Goal: Information Seeking & Learning: Learn about a topic

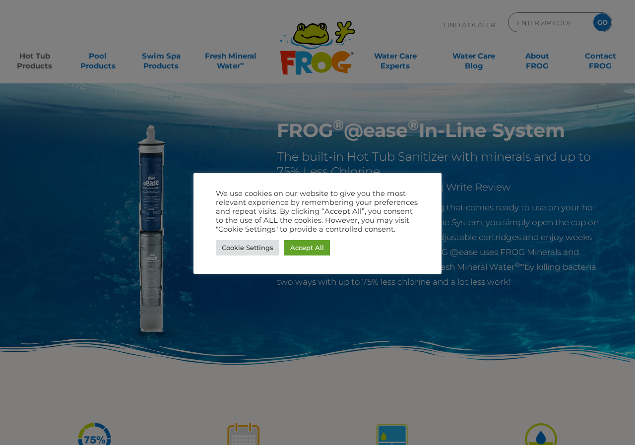
click at [292, 341] on div at bounding box center [317, 222] width 635 height 445
click at [312, 245] on link "Accept All" at bounding box center [307, 247] width 46 height 15
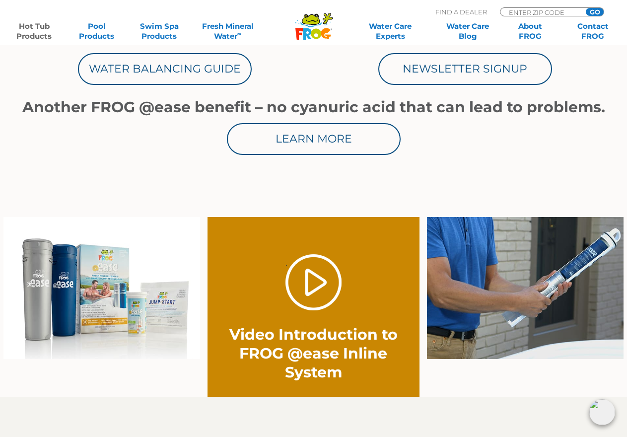
scroll to position [595, 0]
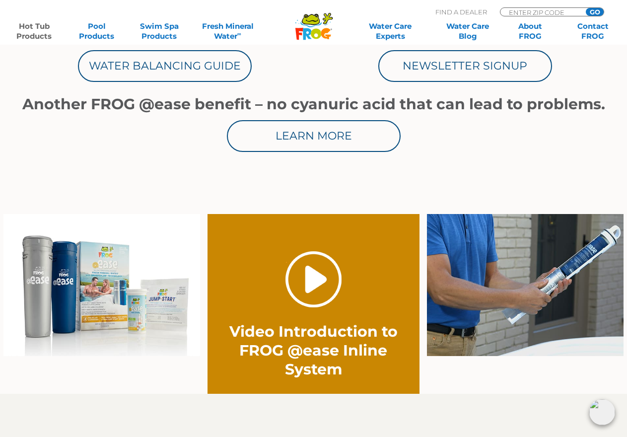
click at [309, 281] on link "." at bounding box center [313, 279] width 56 height 56
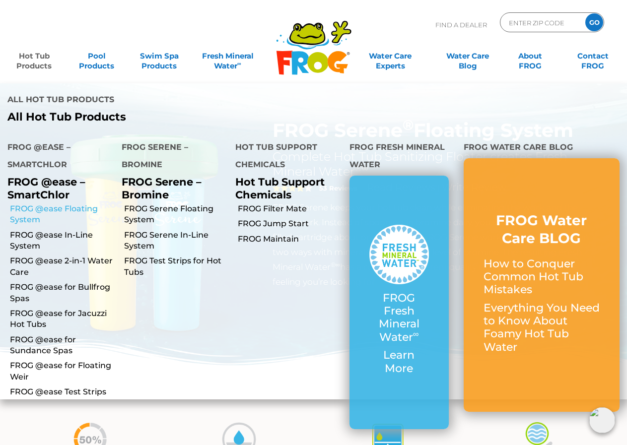
click at [75, 206] on link "FROG @ease Floating System" at bounding box center [62, 214] width 104 height 22
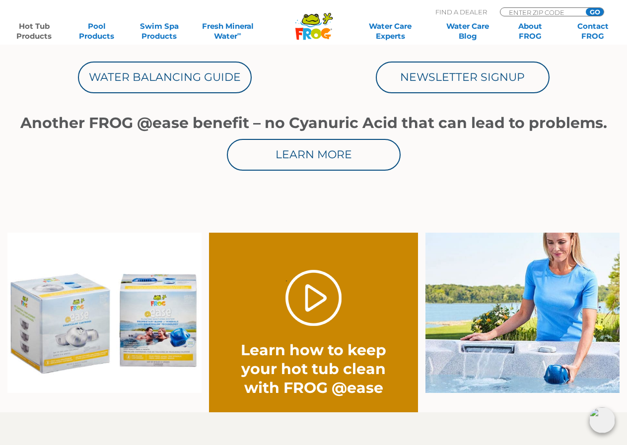
scroll to position [595, 0]
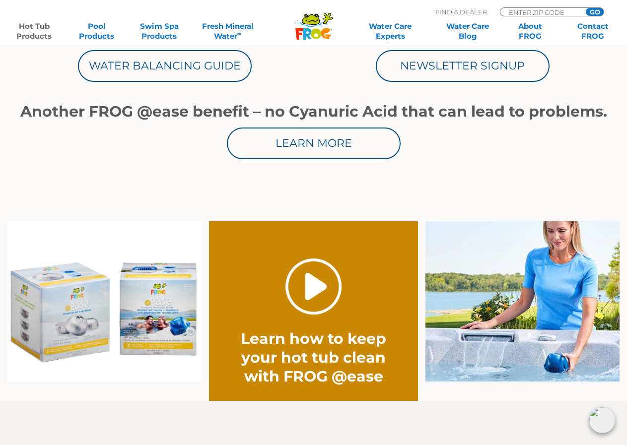
click at [316, 286] on link "." at bounding box center [313, 287] width 56 height 56
